Goal: Communication & Community: Answer question/provide support

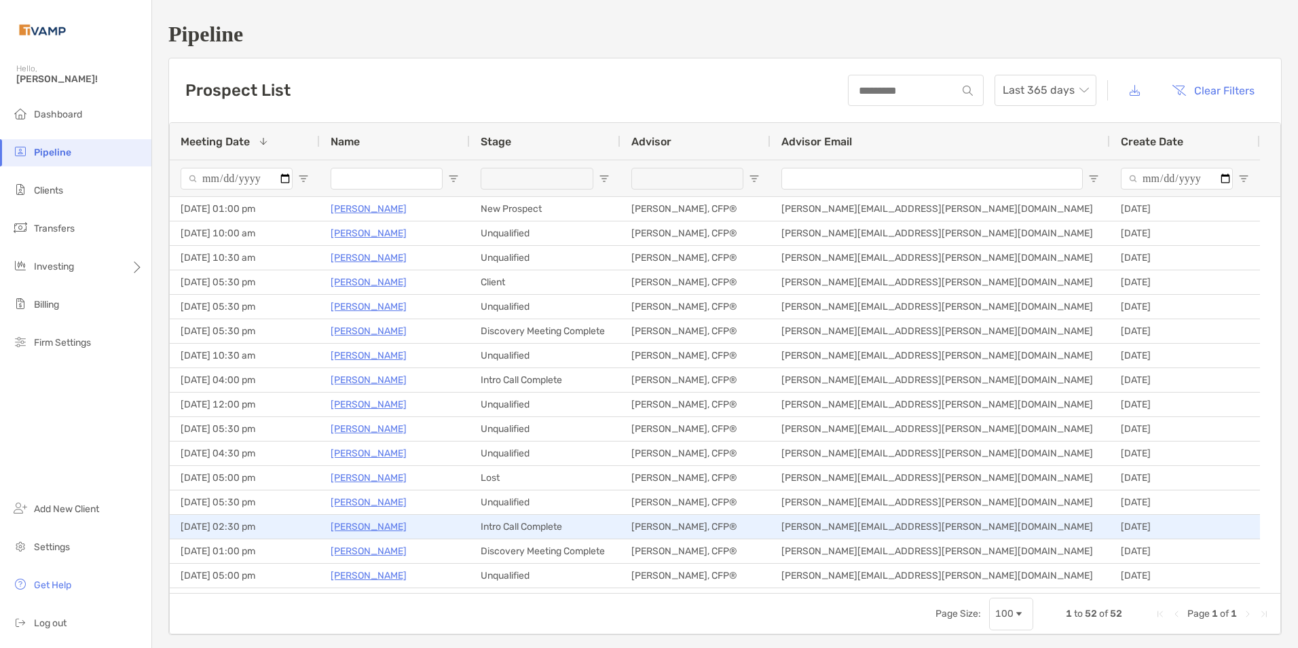
click at [377, 527] on p "[PERSON_NAME]" at bounding box center [369, 526] width 76 height 17
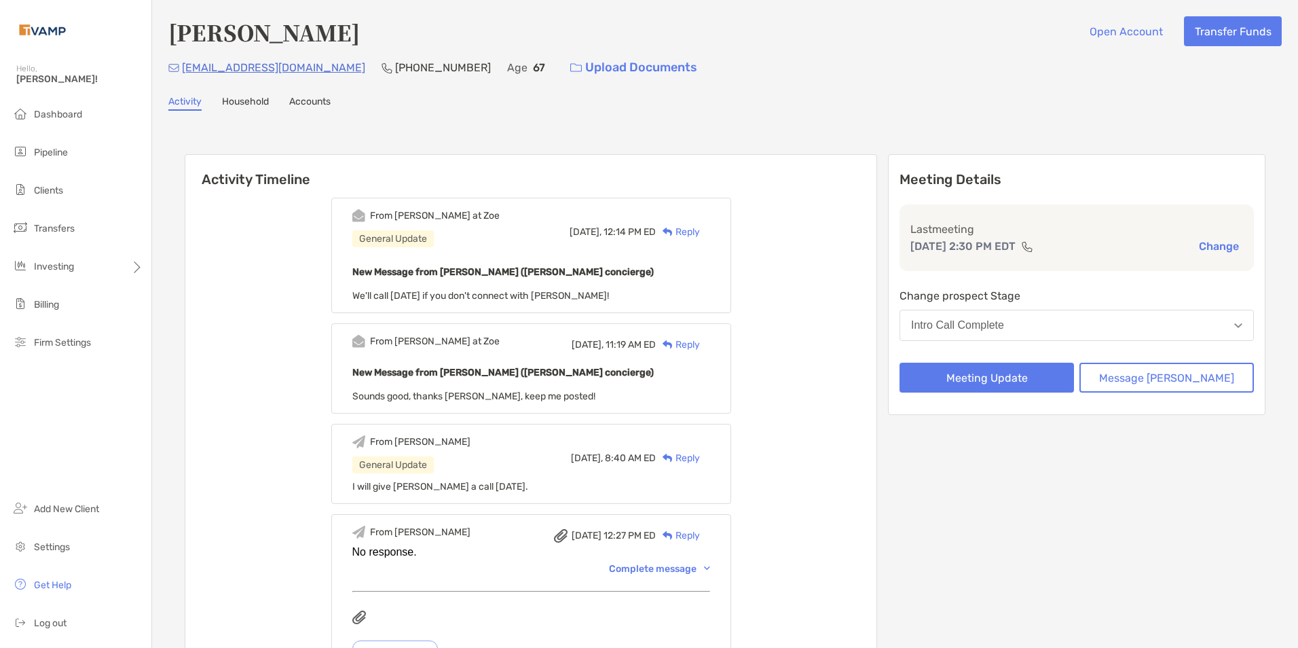
click at [700, 226] on div "Reply" at bounding box center [678, 232] width 44 height 14
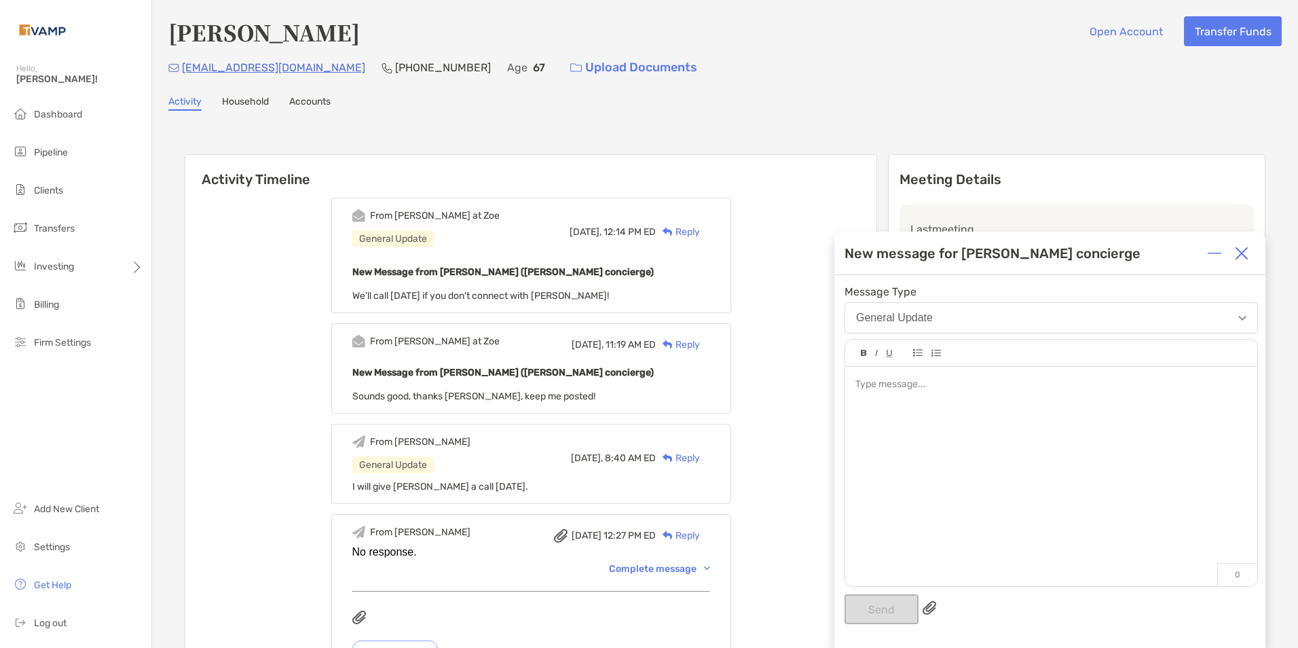
click at [892, 391] on div at bounding box center [1050, 384] width 391 height 14
click at [893, 605] on button "Send" at bounding box center [881, 609] width 74 height 30
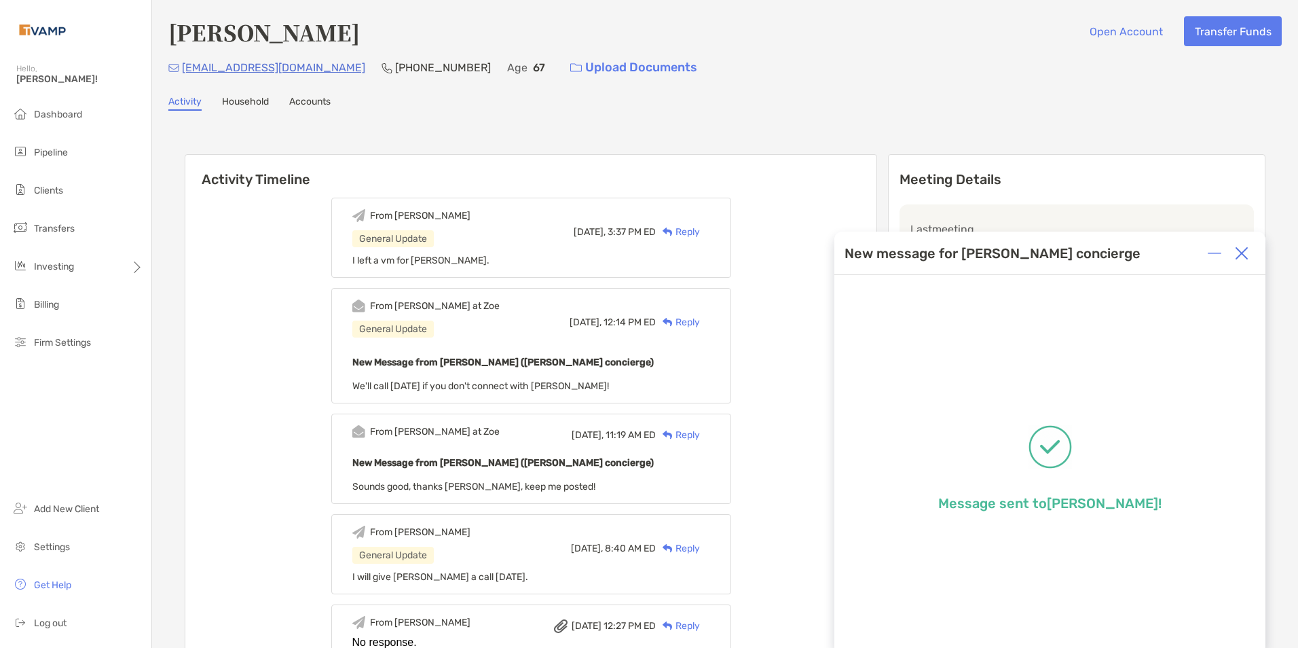
click at [1242, 255] on img at bounding box center [1242, 253] width 14 height 14
